Goal: Information Seeking & Learning: Learn about a topic

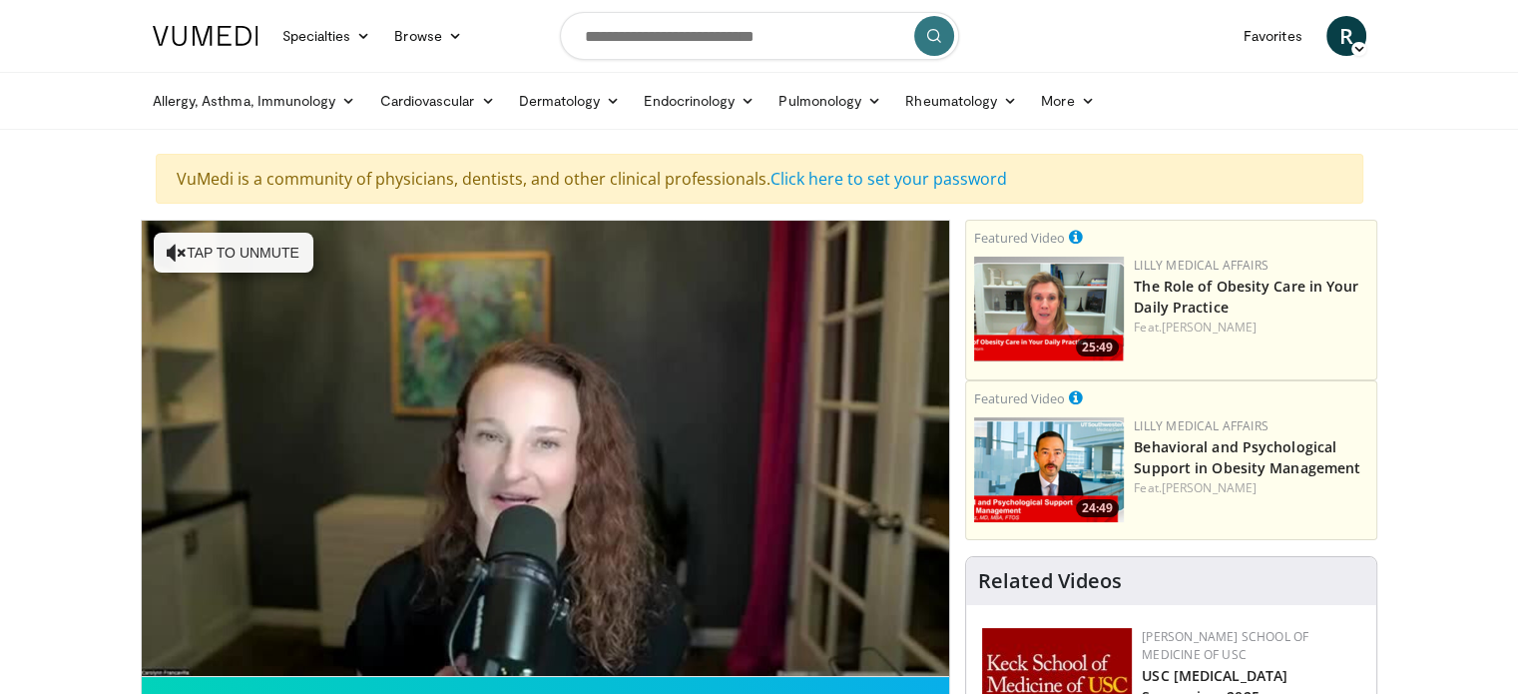
click at [202, 658] on video-js "**********" at bounding box center [546, 449] width 808 height 456
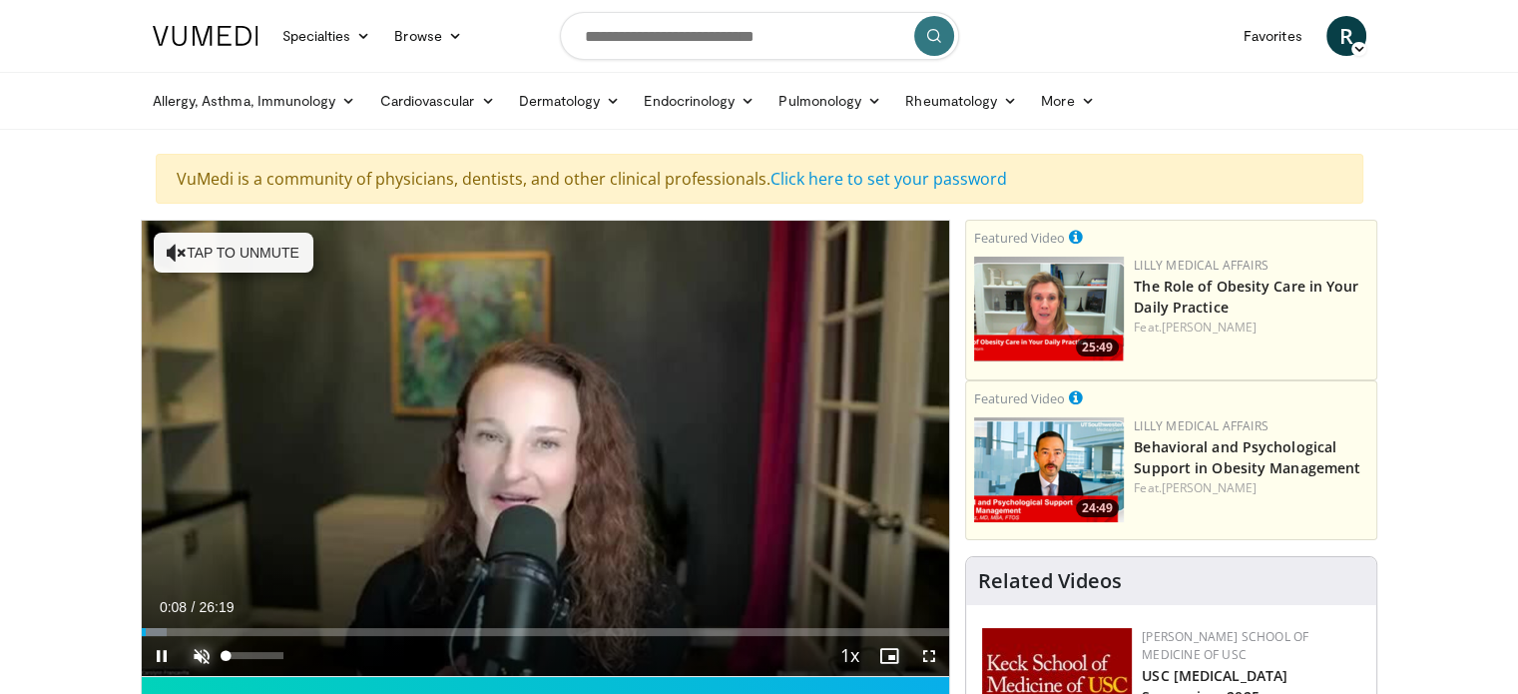
click at [202, 658] on span "Video Player" at bounding box center [202, 656] width 40 height 40
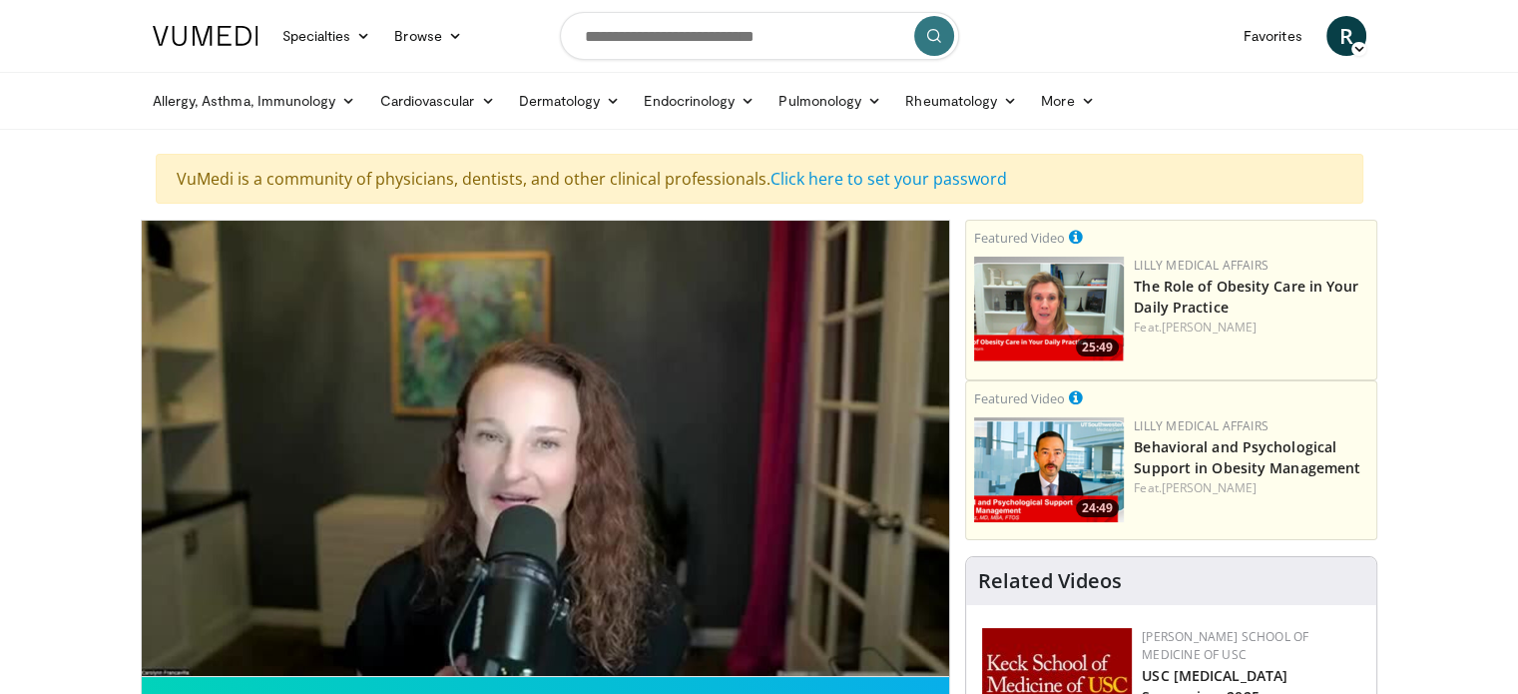
click at [202, 658] on video-js "**********" at bounding box center [546, 449] width 808 height 456
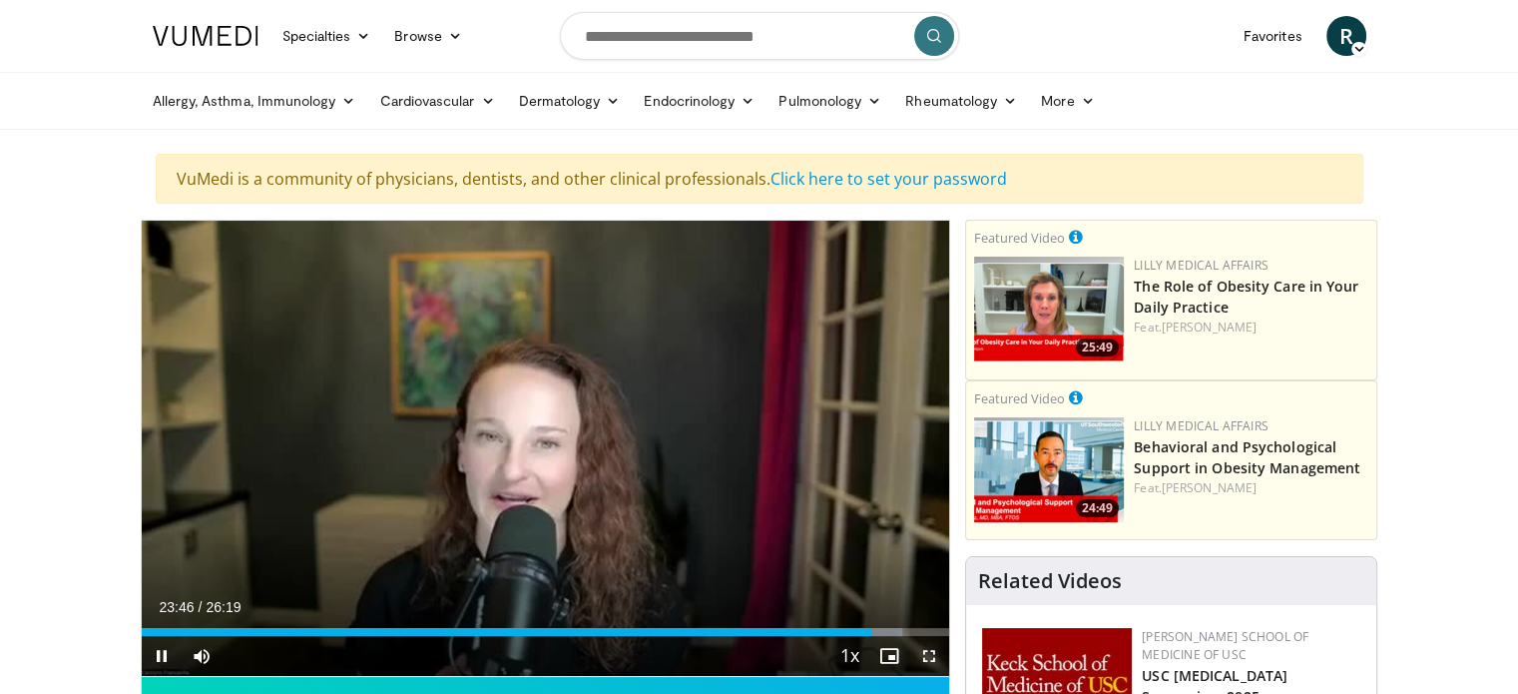
click at [930, 658] on span "Video Player" at bounding box center [929, 656] width 40 height 40
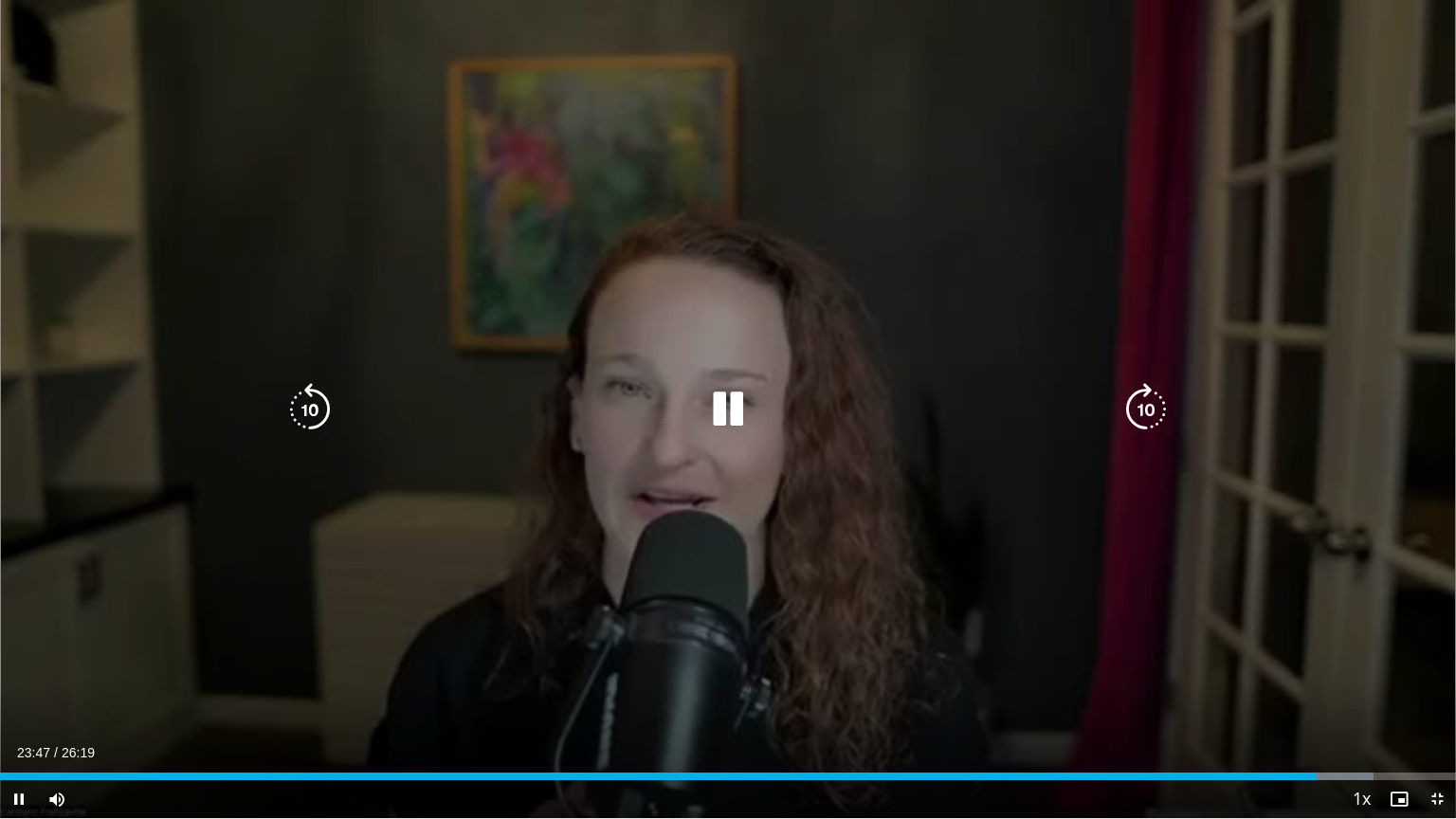
click at [1324, 179] on div "10 seconds Tap to unmute" at bounding box center [728, 409] width 1456 height 818
click at [1333, 498] on div "10 seconds Tap to unmute" at bounding box center [728, 409] width 1456 height 818
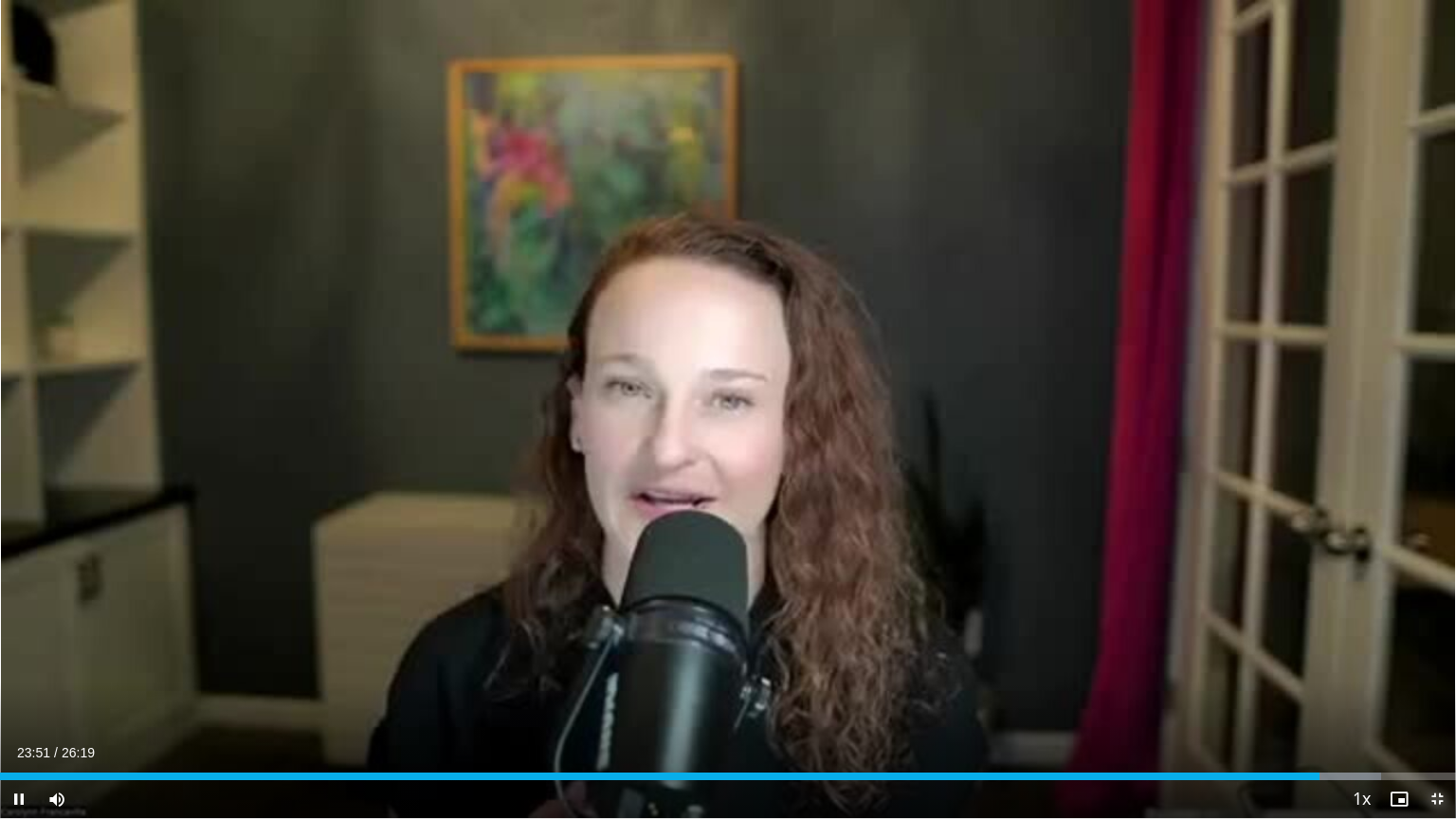
click at [1437, 658] on span "Video Player" at bounding box center [1437, 799] width 38 height 38
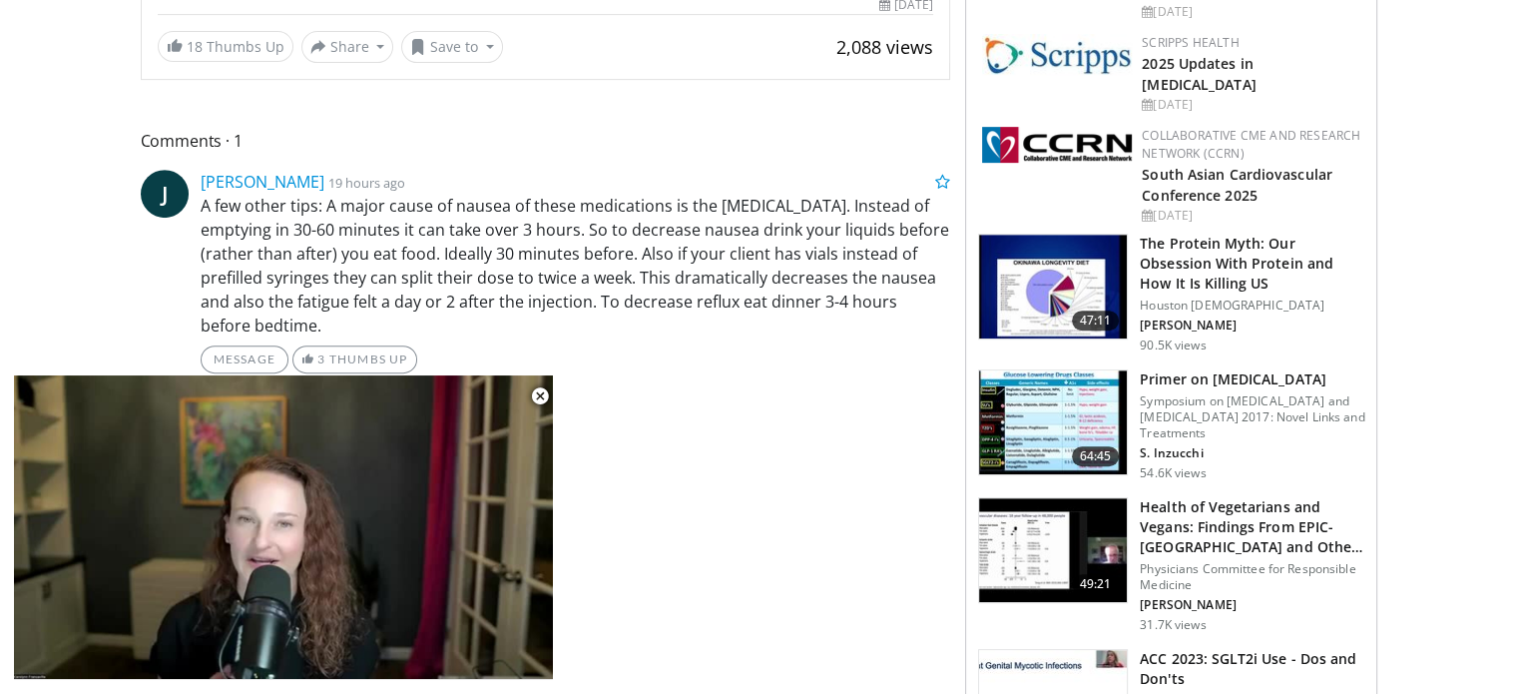
scroll to position [838, 0]
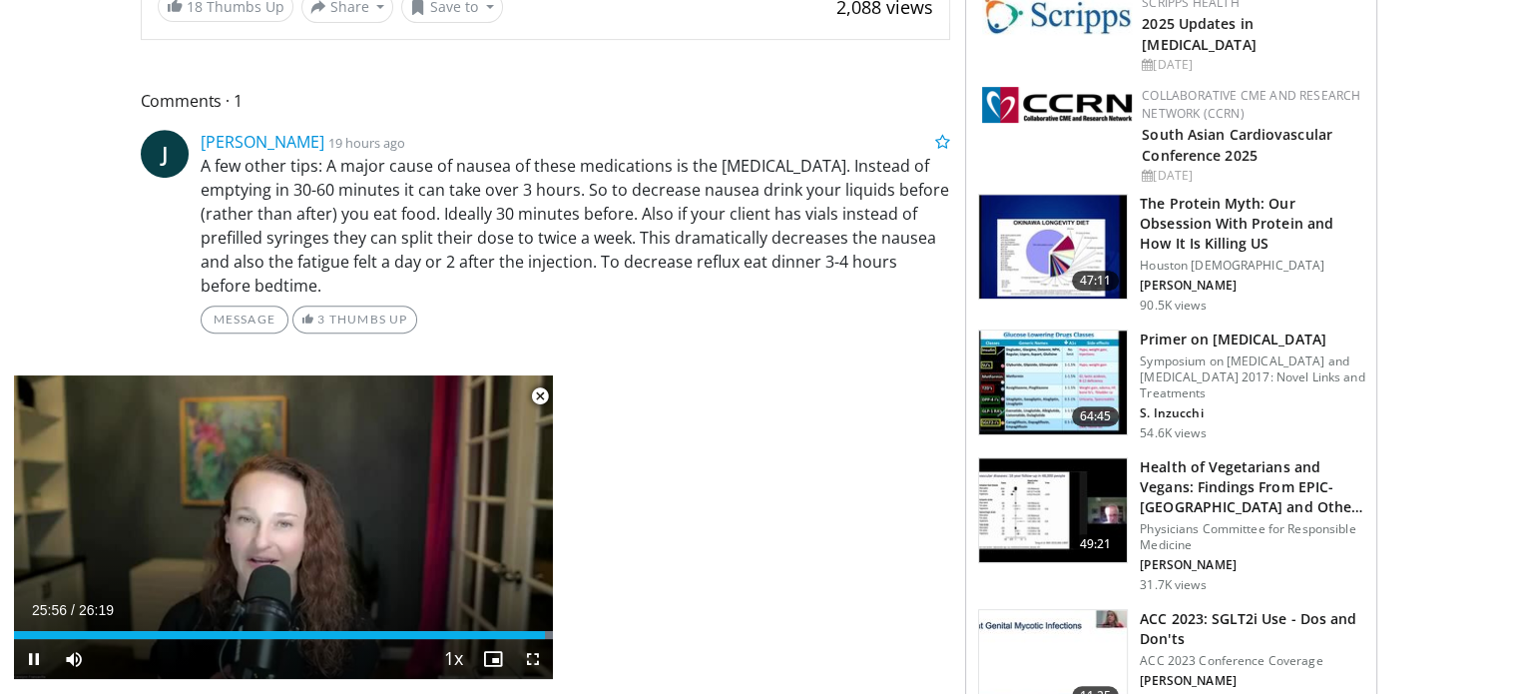
click at [538, 402] on span "Video Player" at bounding box center [540, 396] width 40 height 40
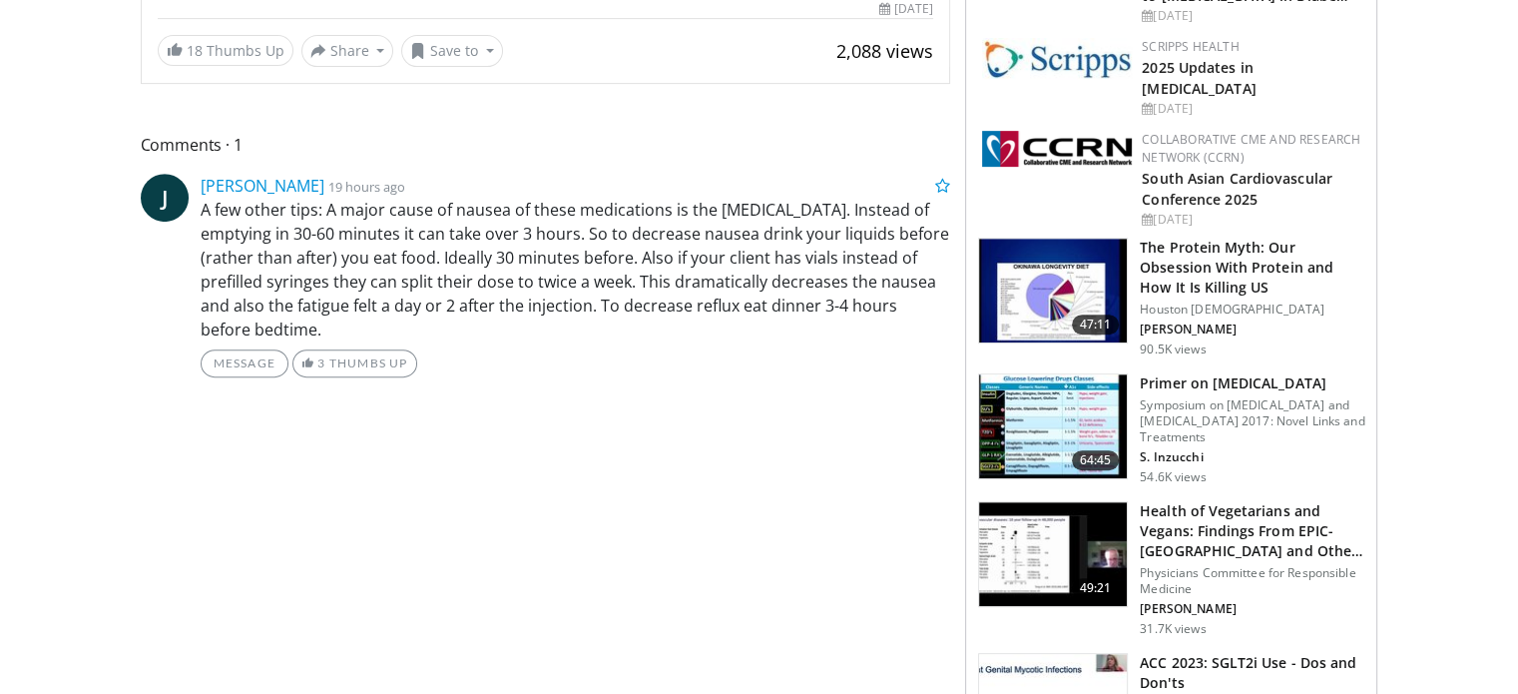
scroll to position [821, 0]
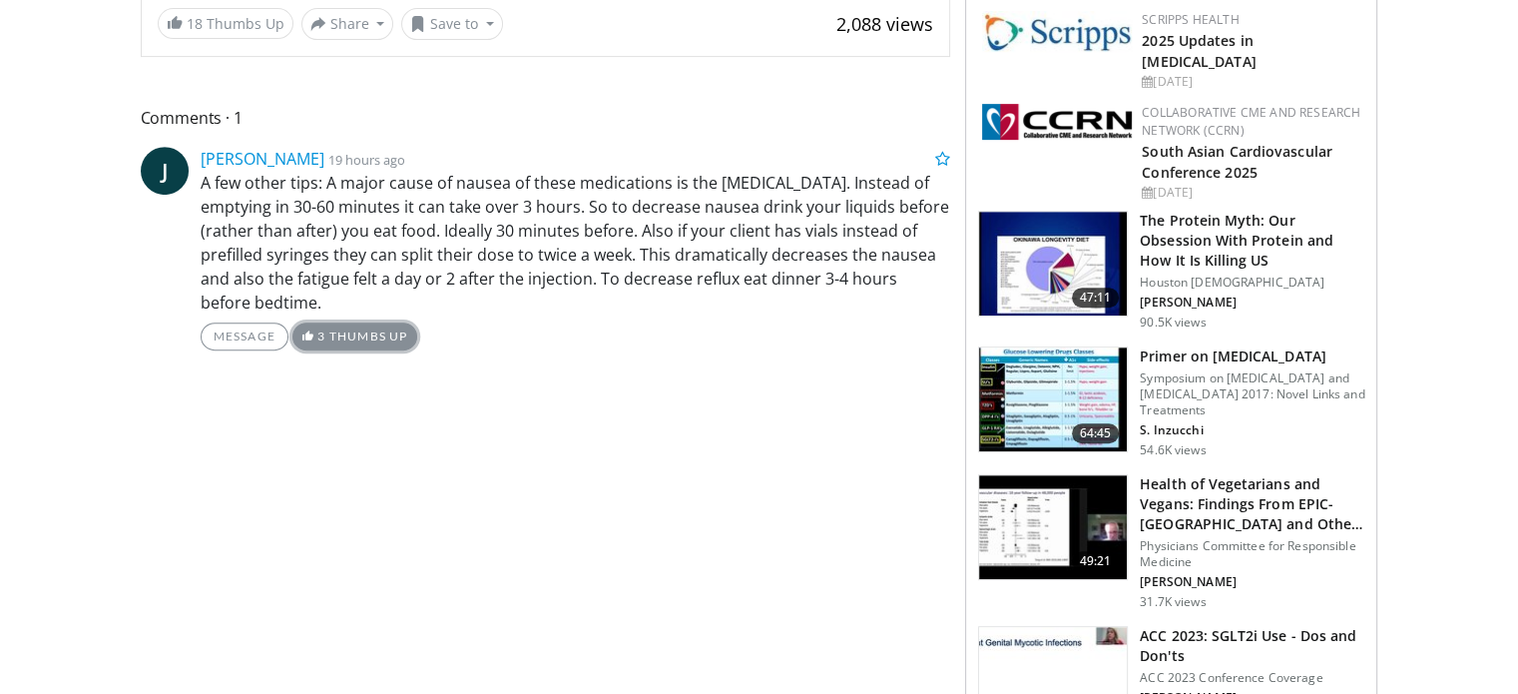
click at [388, 324] on link "3 Thumbs Up" at bounding box center [354, 336] width 125 height 28
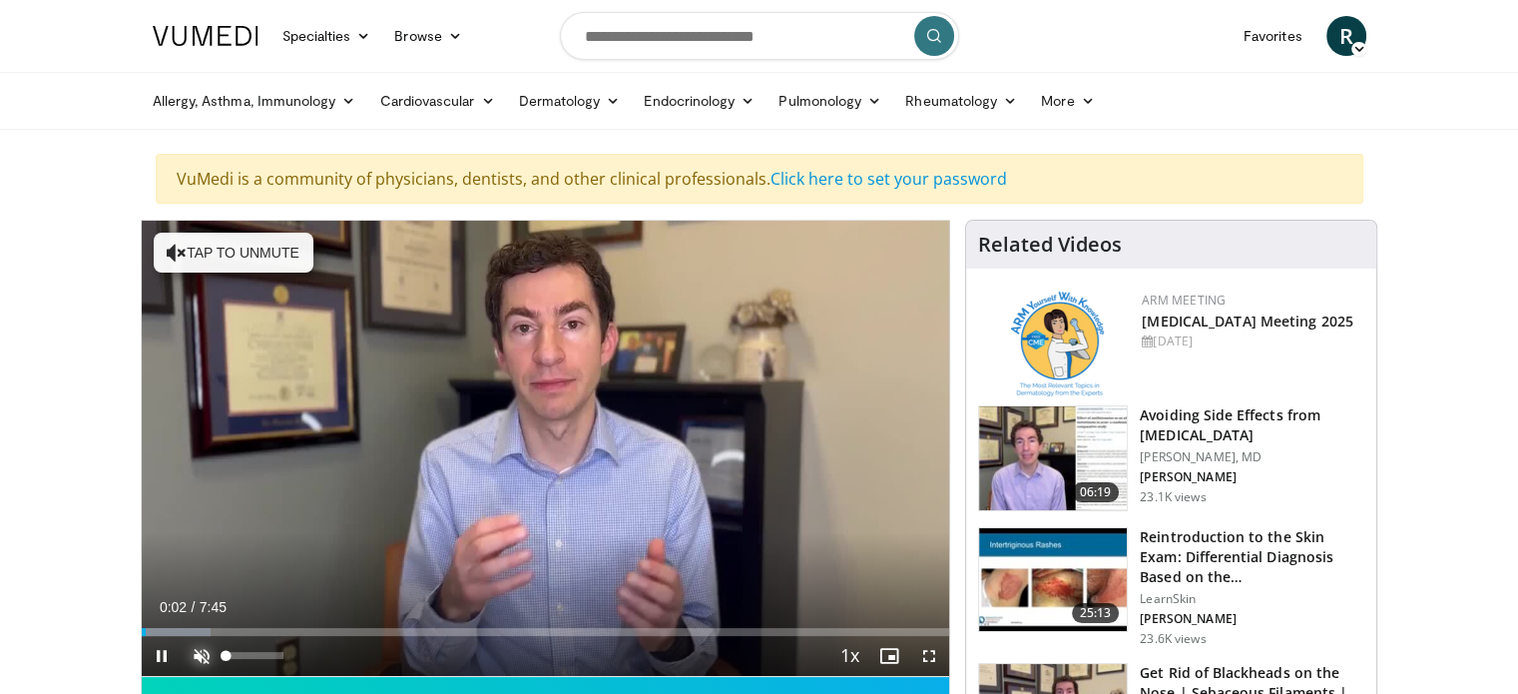
click at [200, 657] on span "Video Player" at bounding box center [202, 656] width 40 height 40
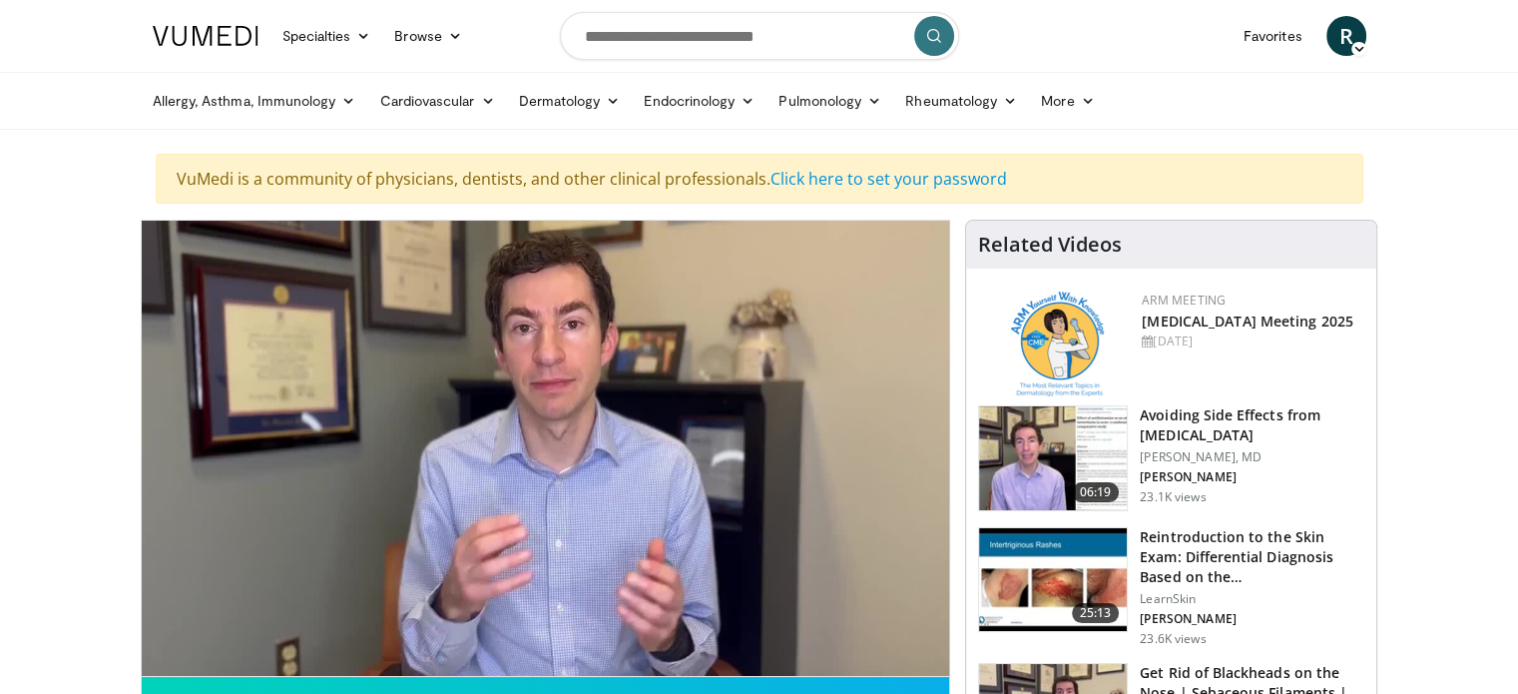
click at [1124, 14] on nav "Specialties Adult & Family Medicine Allergy, Asthma, Immunology Anesthesiology …" at bounding box center [759, 36] width 1237 height 72
